Goal: Complete application form

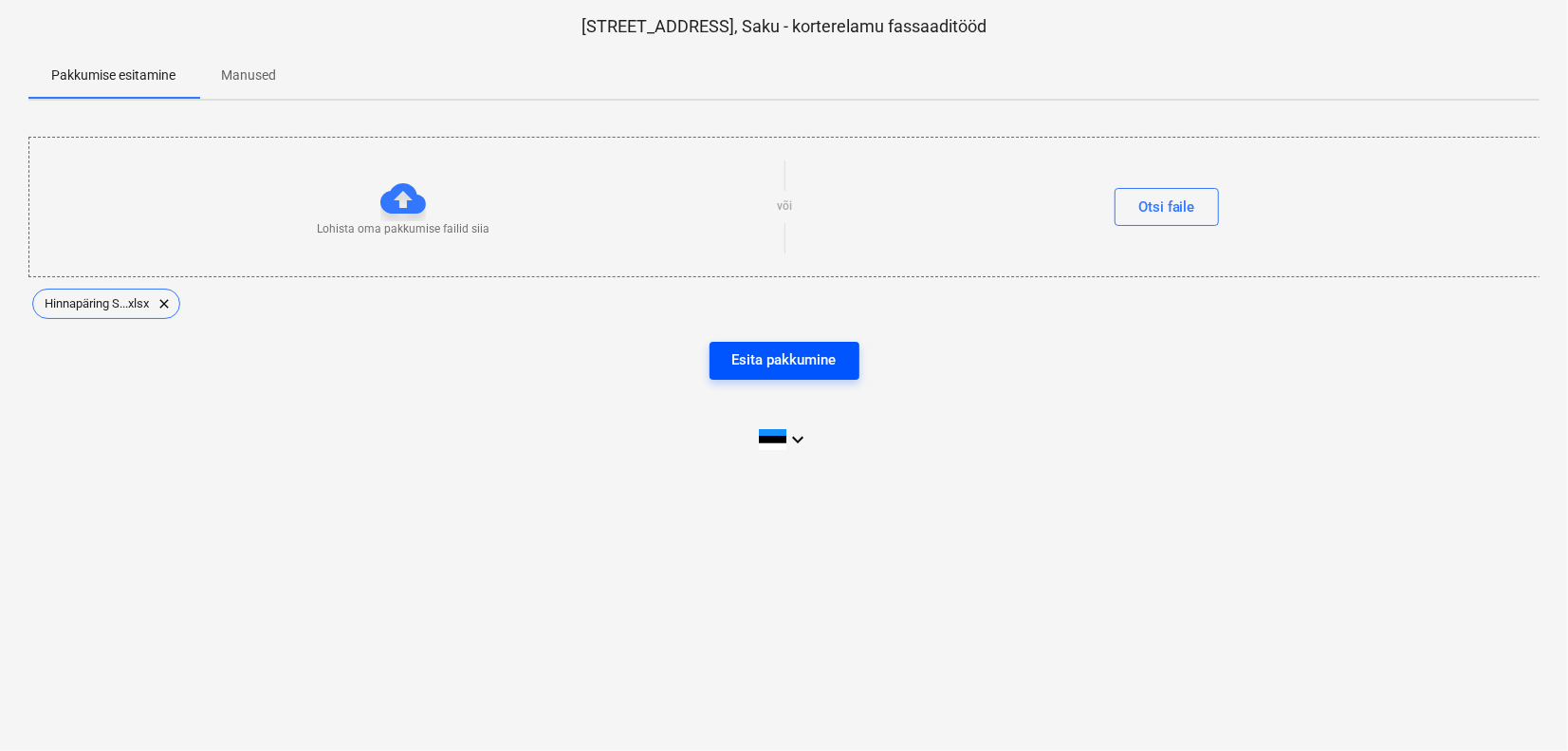
click at [809, 362] on div "Esita pakkumine" at bounding box center [784, 359] width 105 height 24
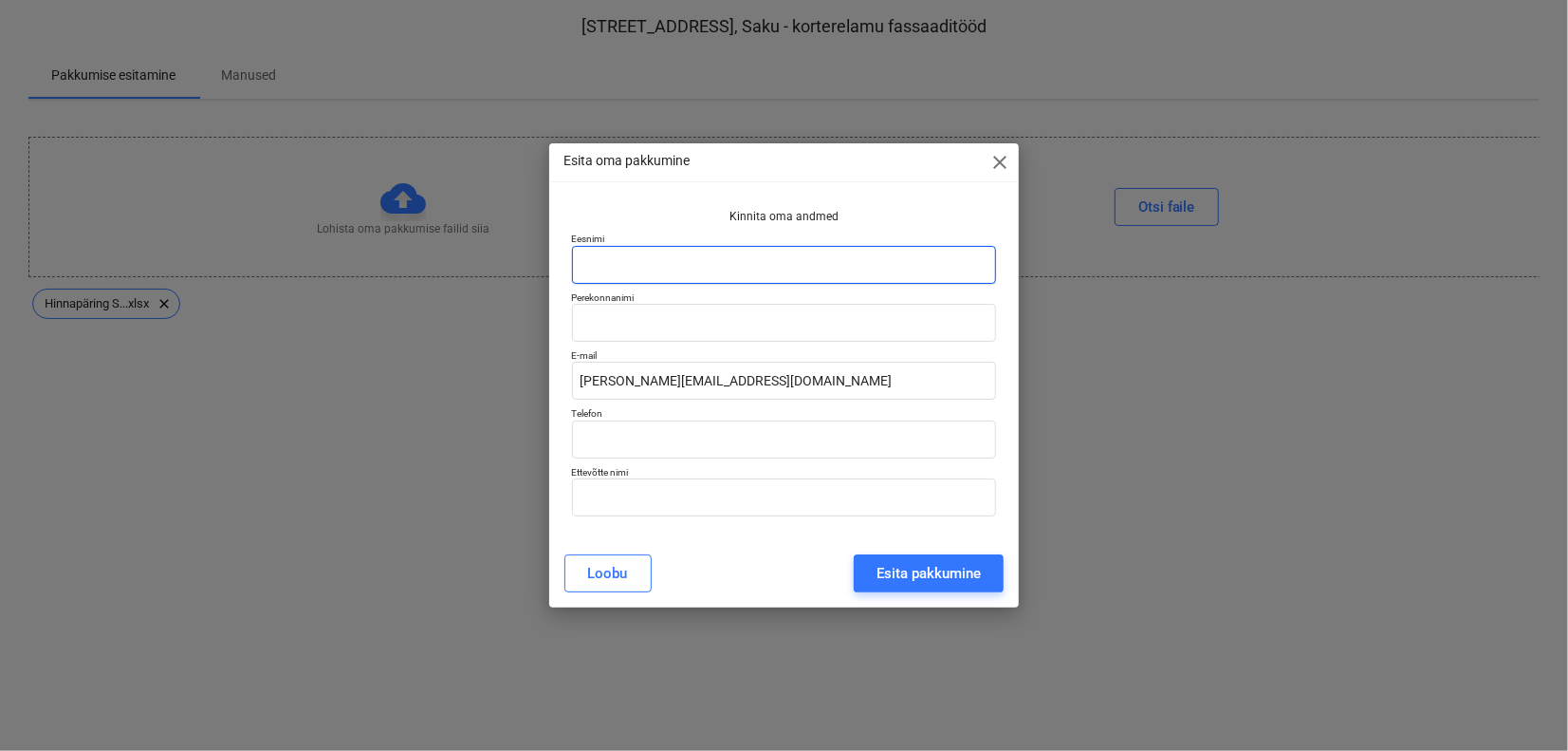
click at [802, 267] on input "text" at bounding box center [785, 264] width 425 height 38
type input "[PERSON_NAME]"
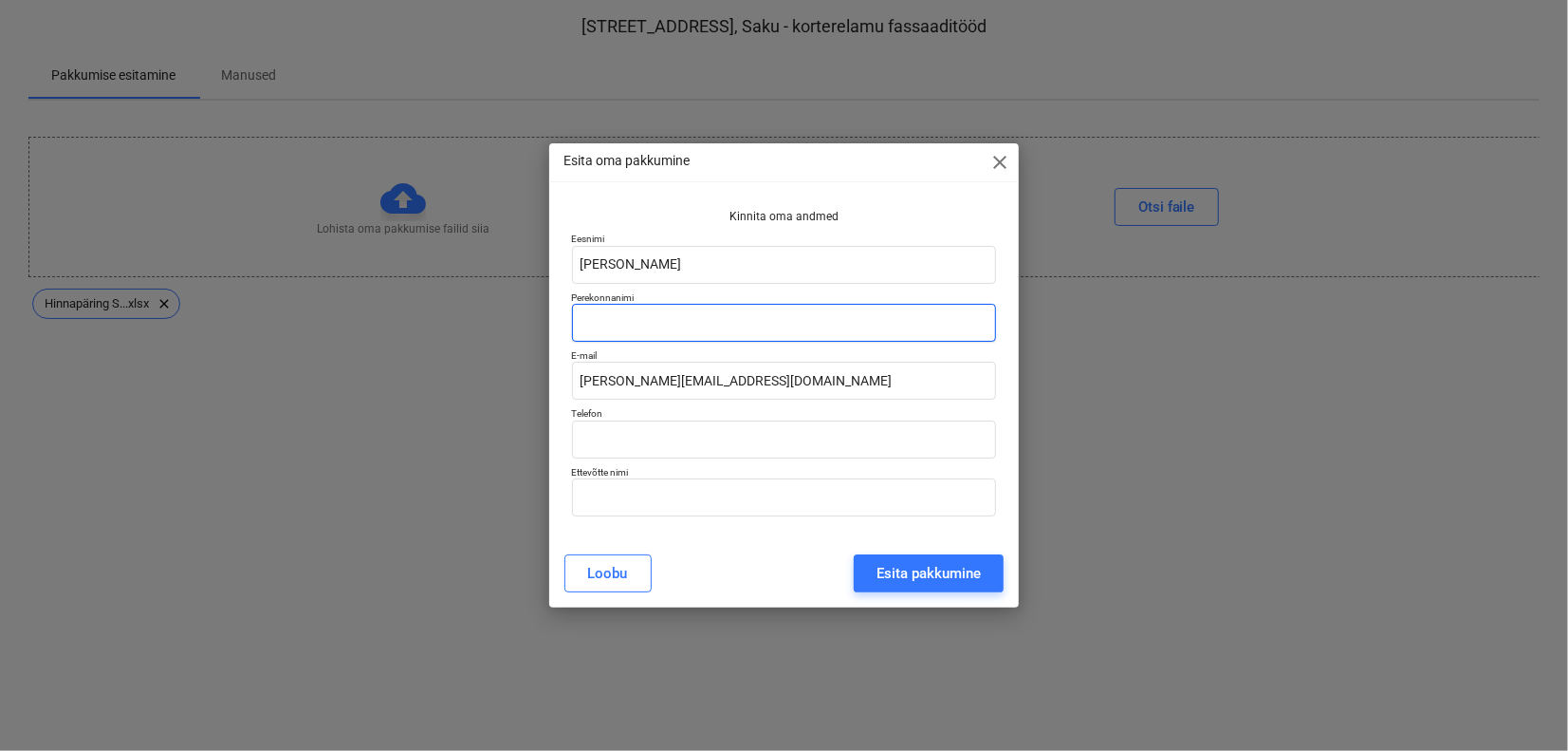
type input "[PERSON_NAME]"
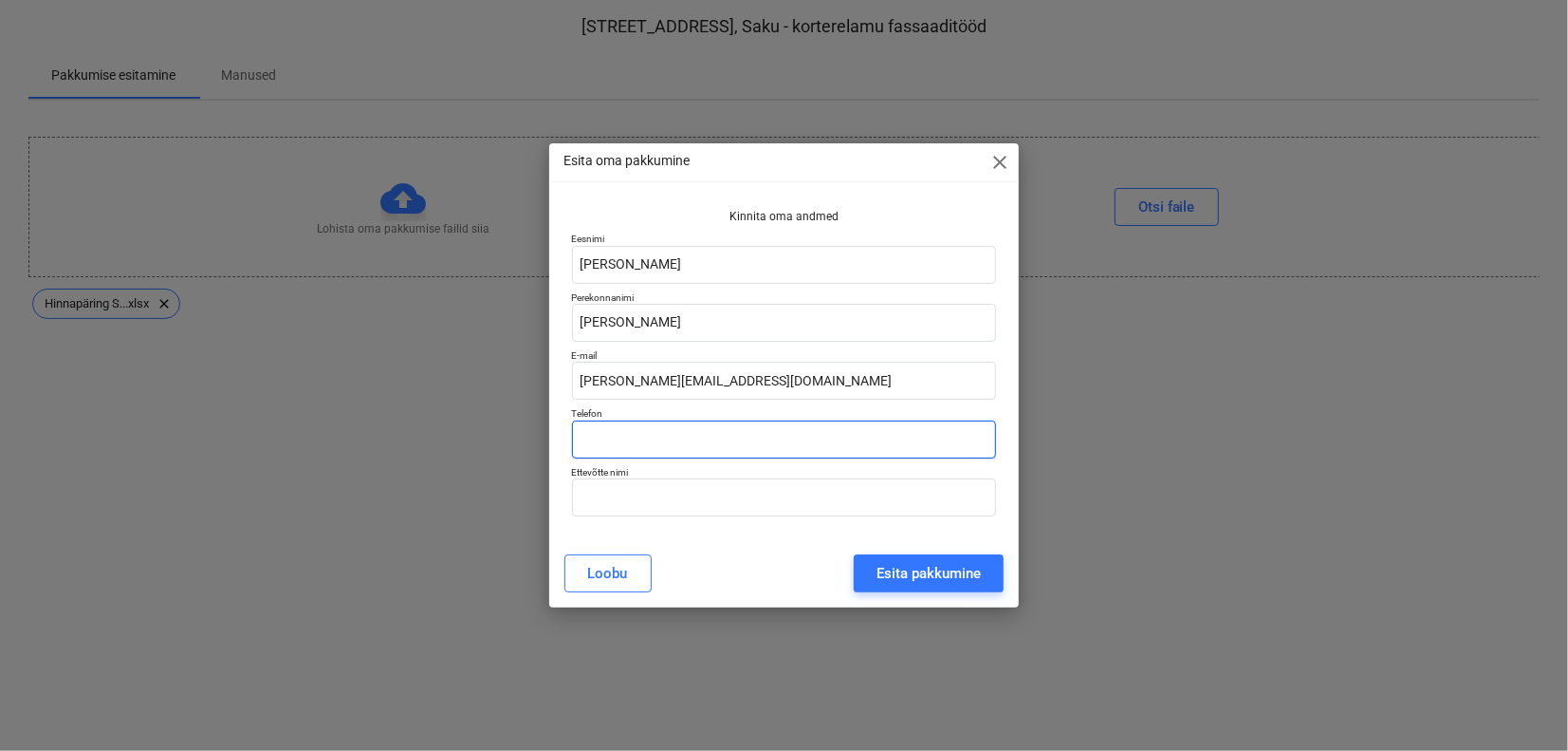
type input "56244550"
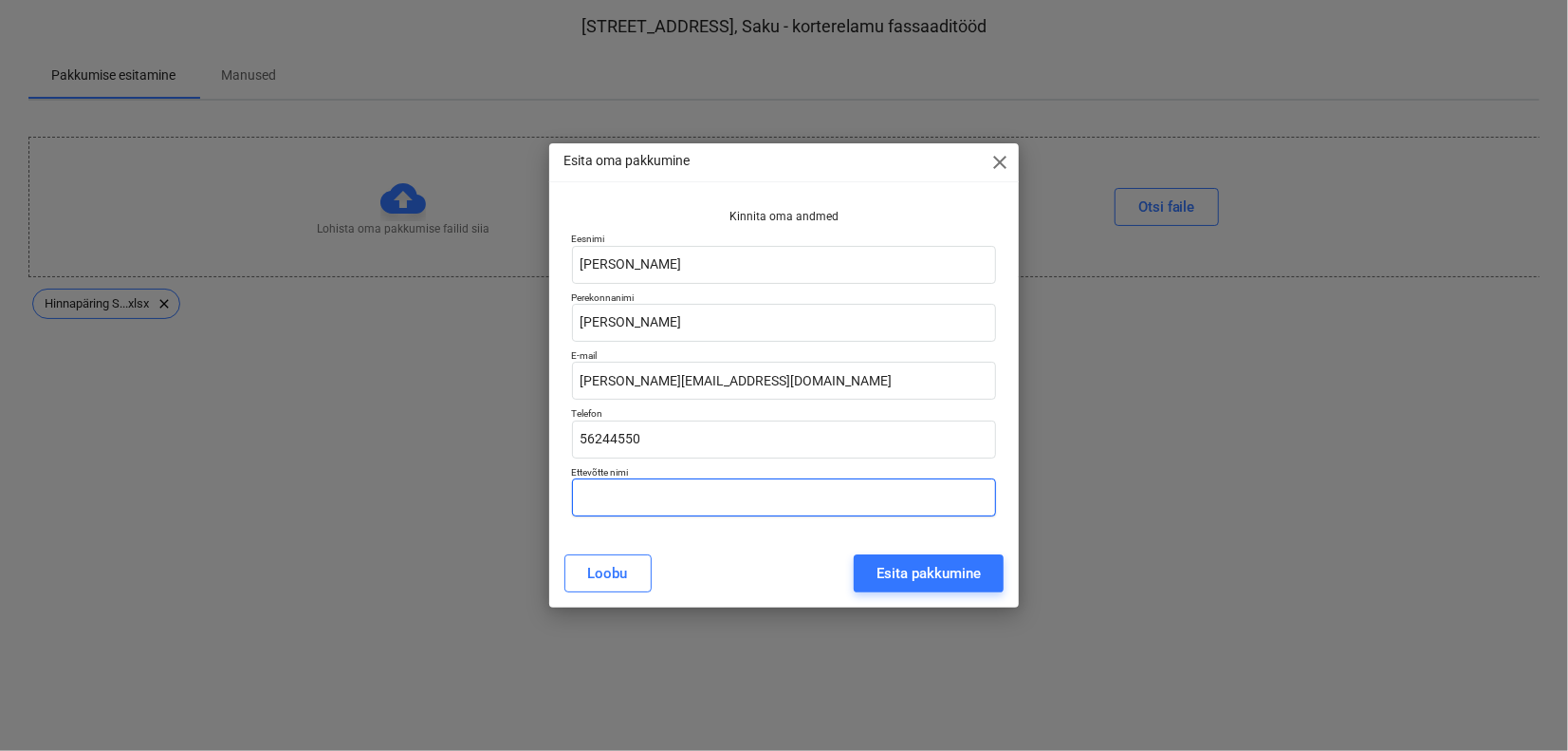
click at [725, 502] on input "text" at bounding box center [785, 497] width 425 height 38
type input "Mospil Group OÜ"
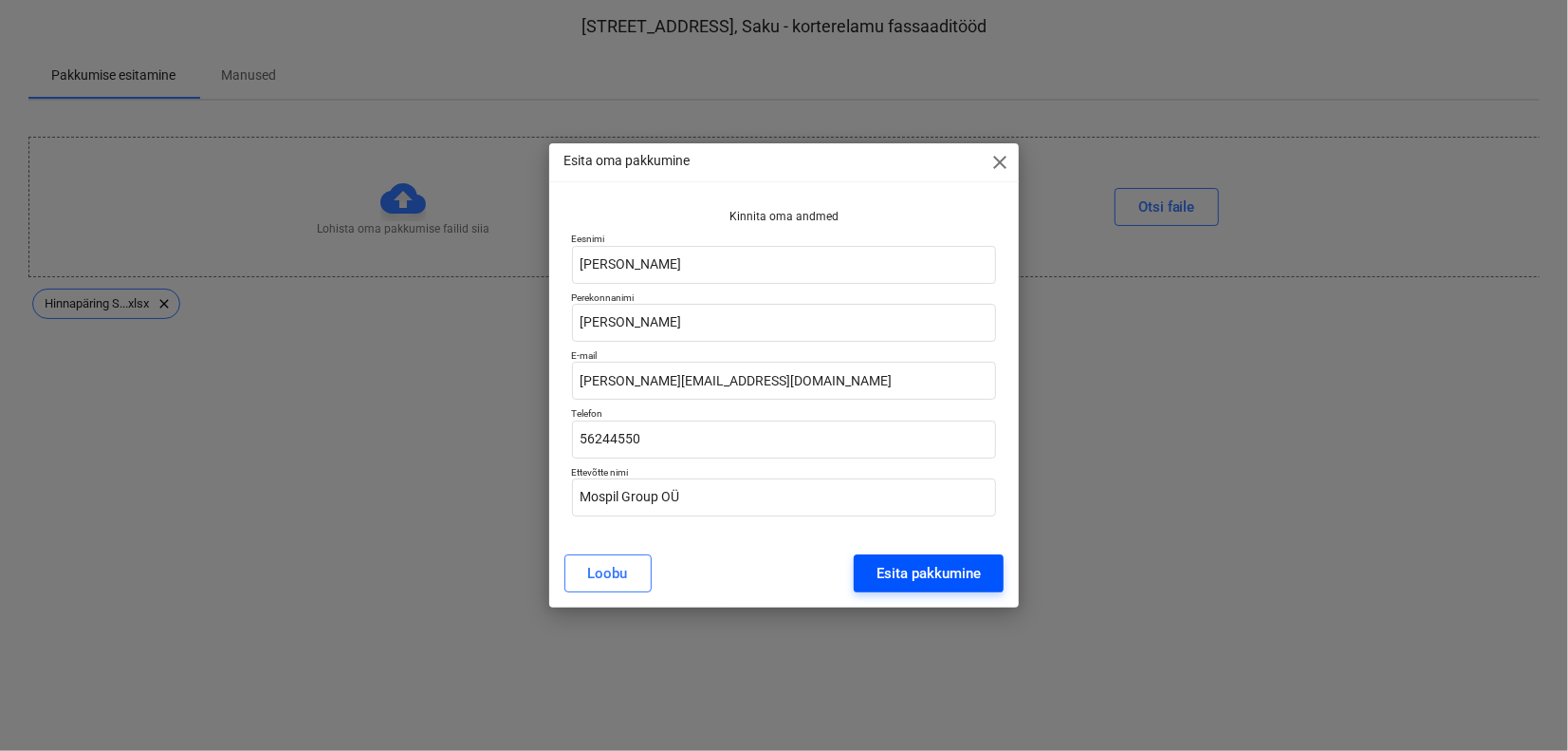
click at [880, 573] on div "Esita pakkumine" at bounding box center [929, 573] width 105 height 24
